Goal: Find specific page/section: Find specific page/section

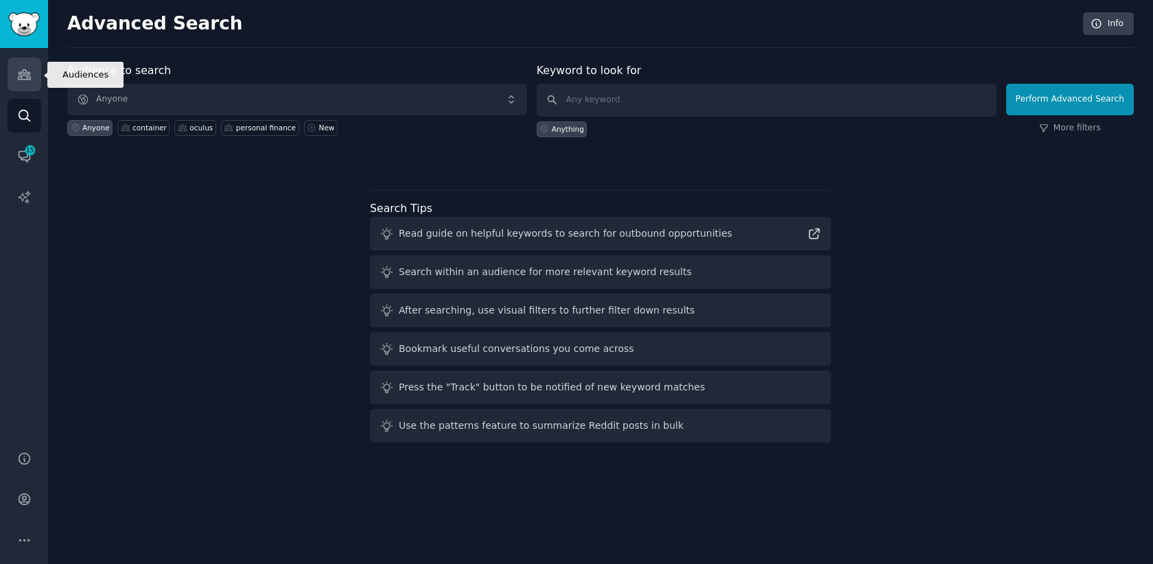
click at [33, 81] on link "Audiences" at bounding box center [25, 75] width 34 height 34
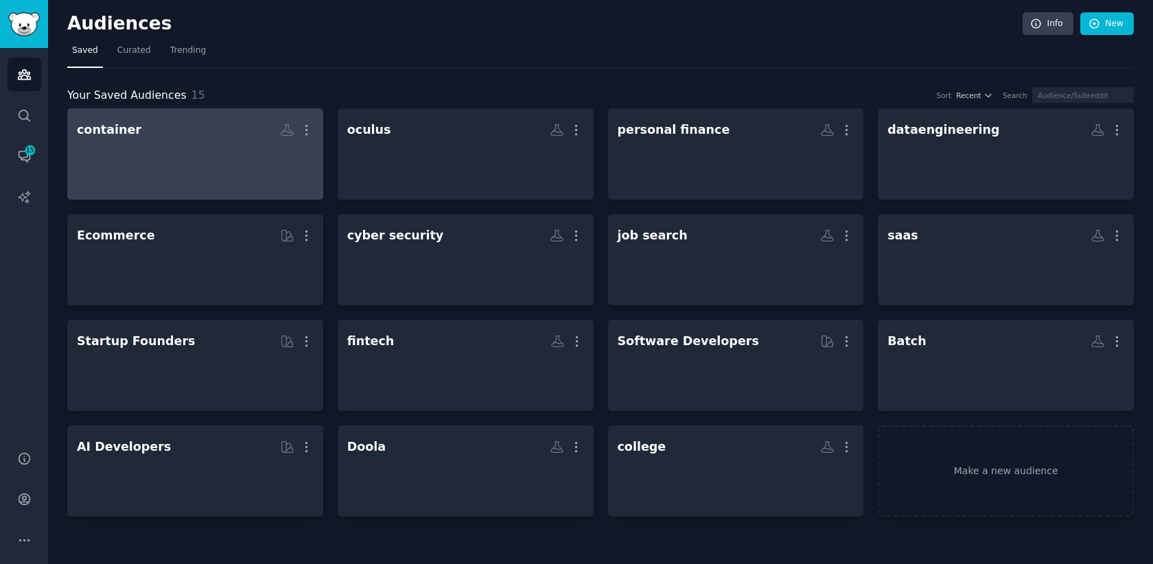
click at [200, 149] on div at bounding box center [195, 166] width 237 height 48
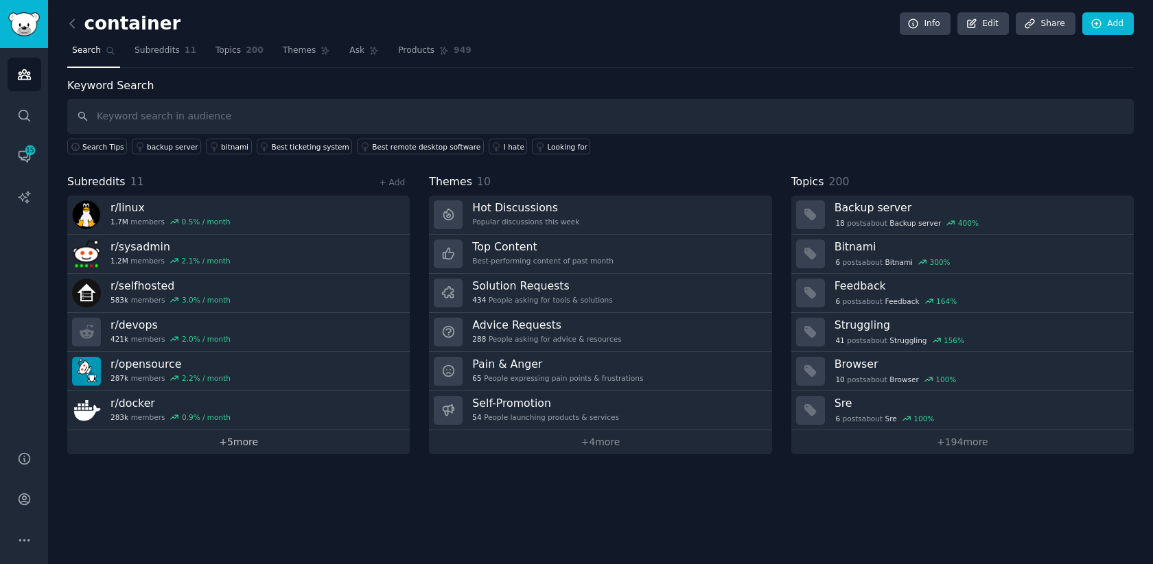
click at [239, 438] on link "+ 5 more" at bounding box center [238, 442] width 343 height 24
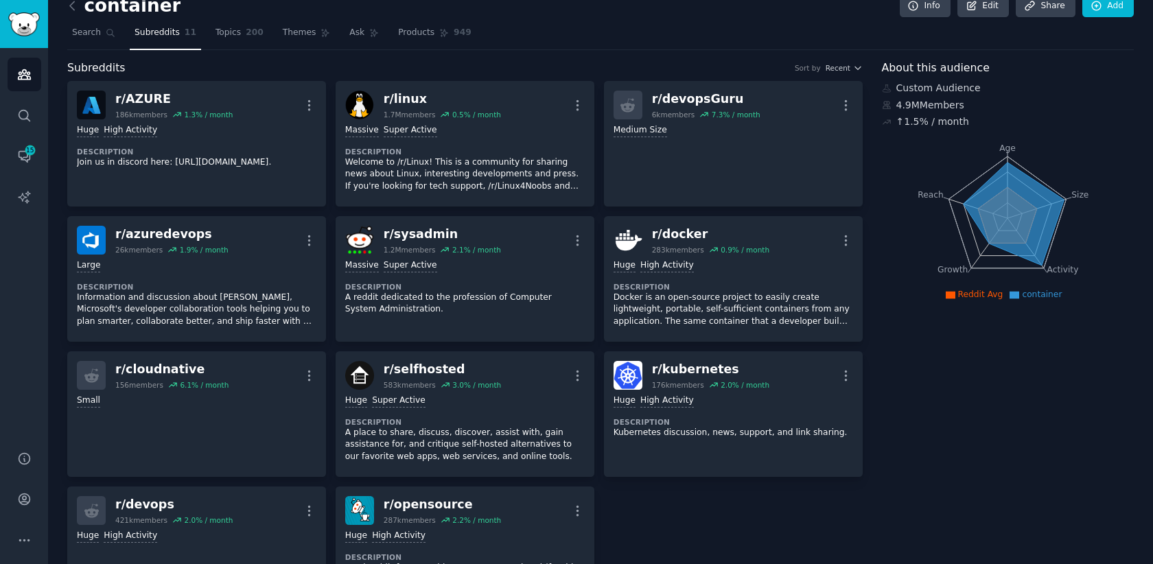
scroll to position [12, 0]
